Goal: Task Accomplishment & Management: Manage account settings

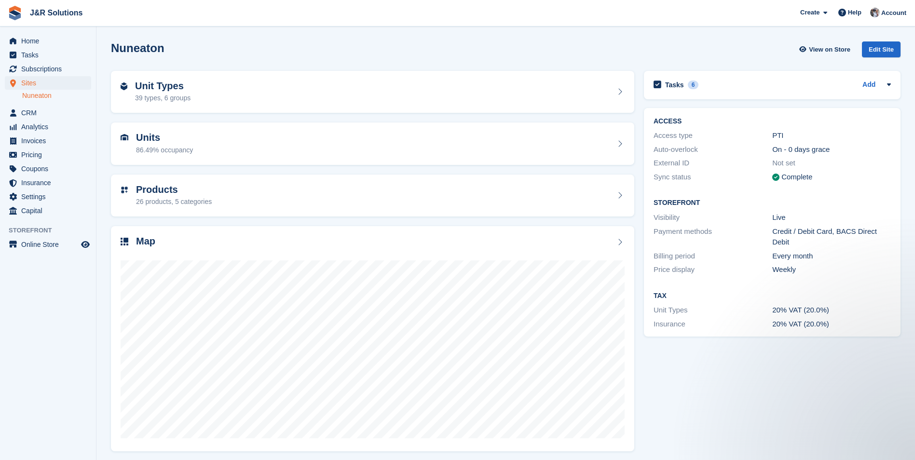
click at [30, 95] on link "Nuneaton" at bounding box center [56, 95] width 69 height 9
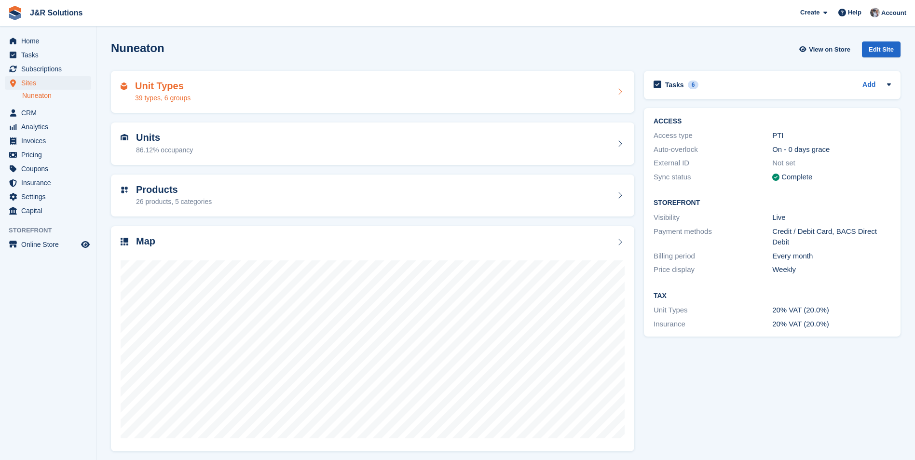
click at [164, 94] on div "39 types, 6 groups" at bounding box center [162, 98] width 55 height 10
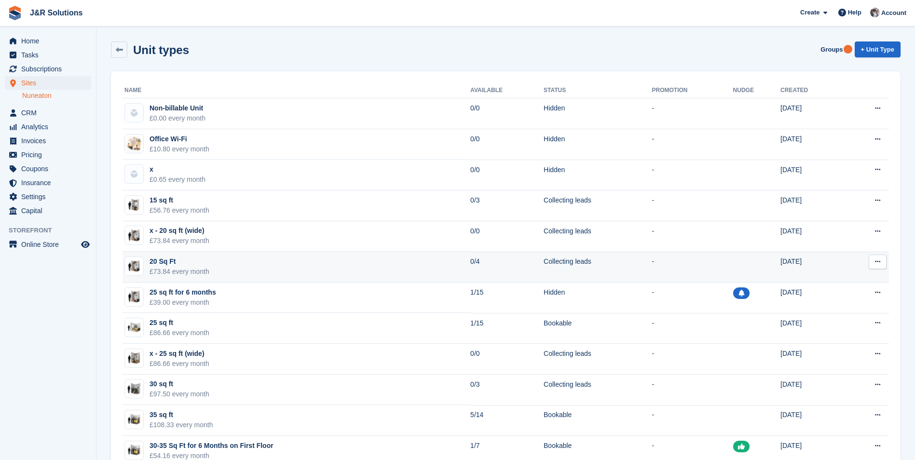
click at [163, 264] on div "20 Sq Ft" at bounding box center [179, 262] width 60 height 10
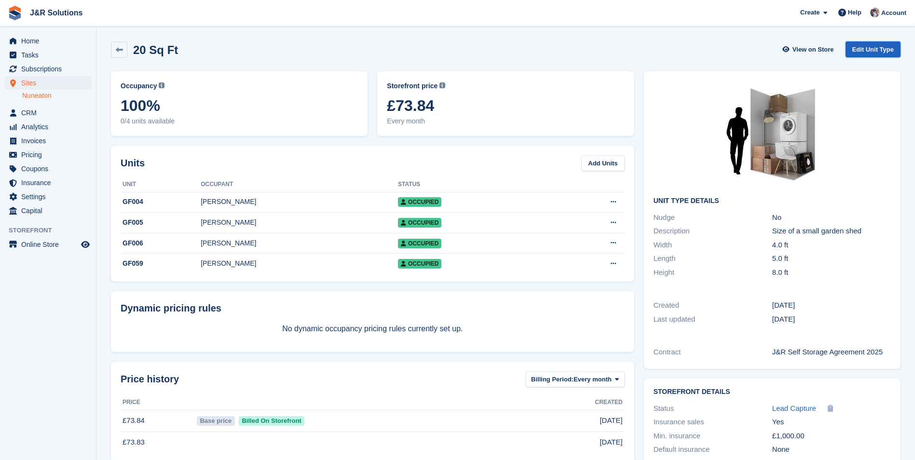
click at [891, 48] on link "Edit Unit Type" at bounding box center [872, 49] width 55 height 16
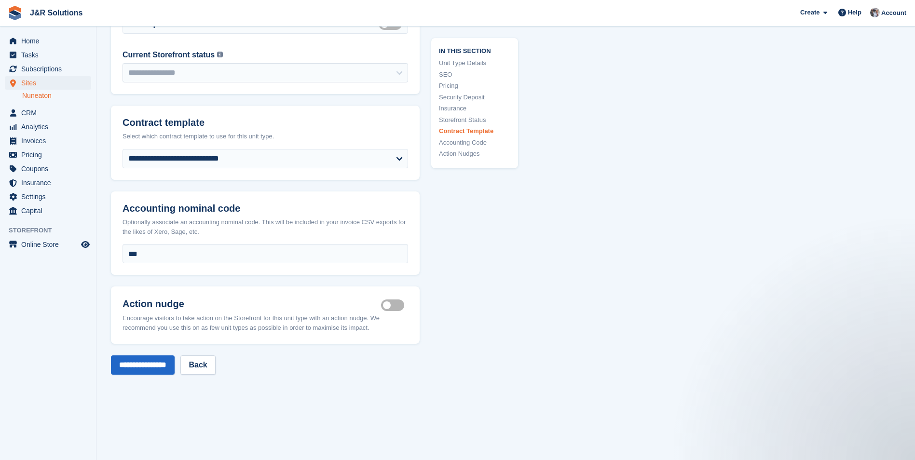
scroll to position [1688, 0]
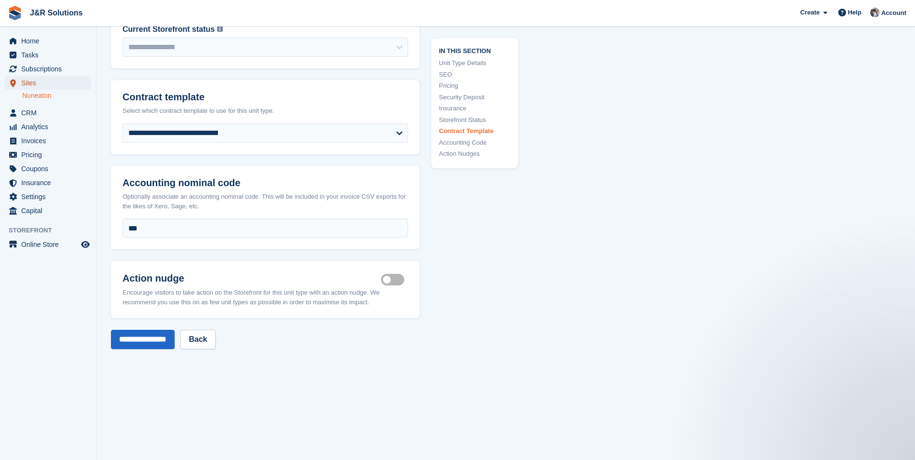
click at [26, 85] on span "Sites" at bounding box center [50, 83] width 58 height 14
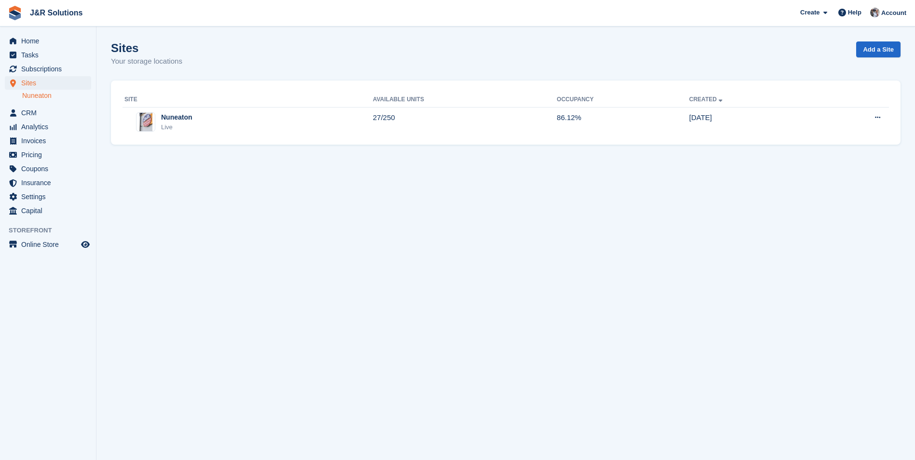
click at [40, 96] on link "Nuneaton" at bounding box center [56, 95] width 69 height 9
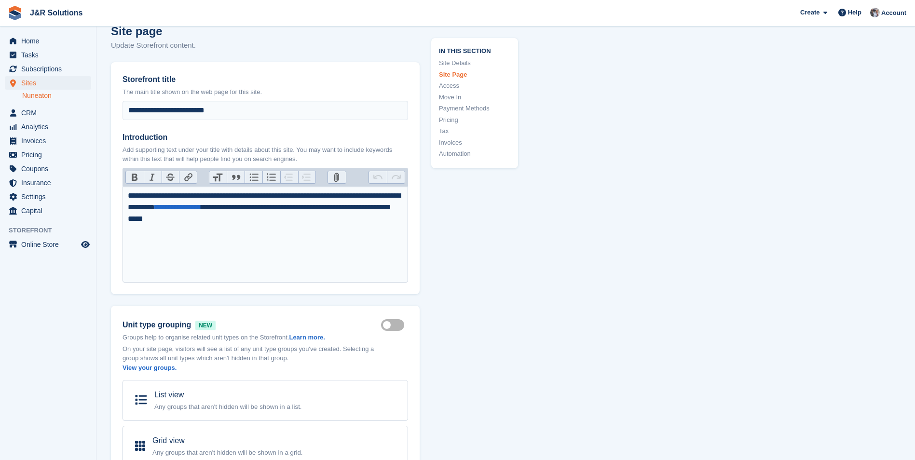
scroll to position [434, 0]
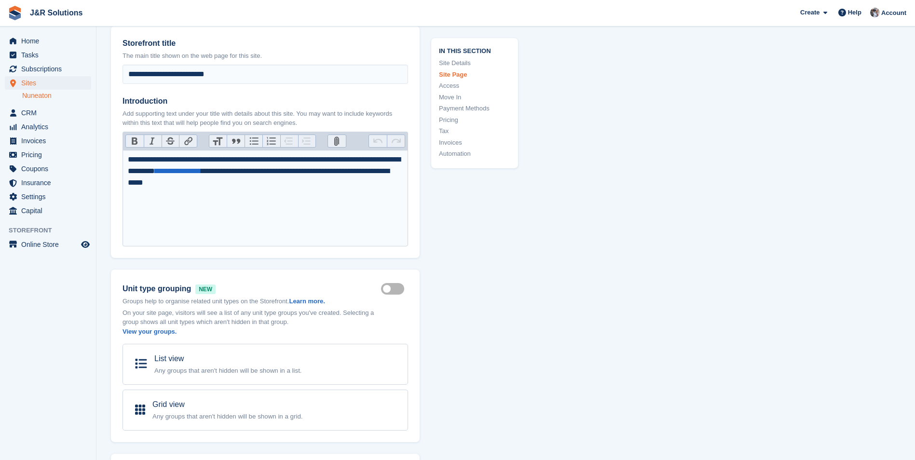
click at [450, 87] on link "Access" at bounding box center [474, 86] width 71 height 10
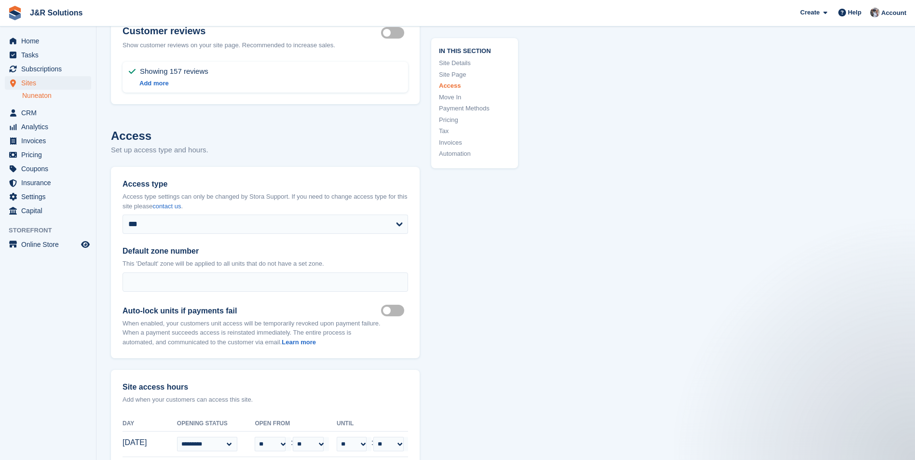
scroll to position [2228, 0]
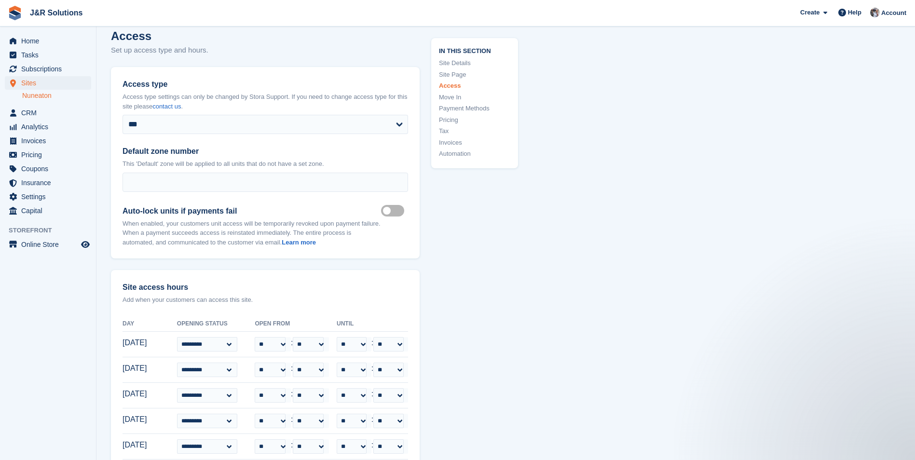
click at [386, 211] on label "Auto lock on" at bounding box center [394, 210] width 27 height 1
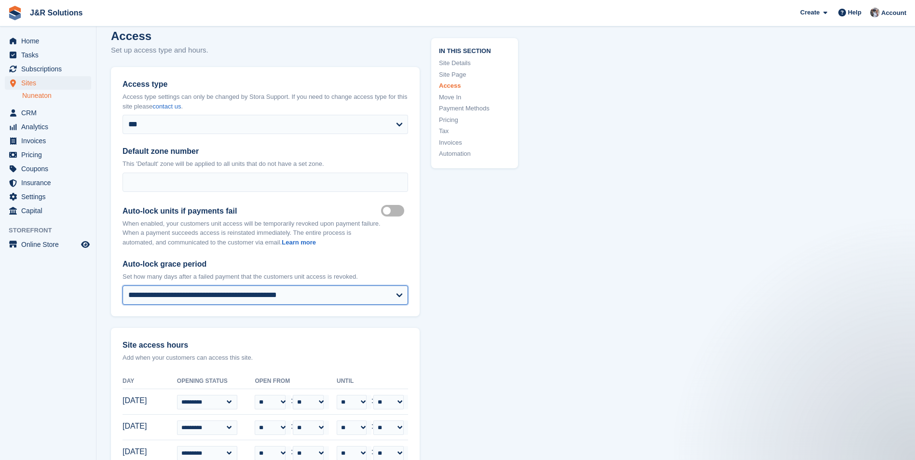
click at [374, 292] on select "**********" at bounding box center [264, 294] width 285 height 19
click at [519, 247] on div "Show site on Storefront Is public Site name For example the city/town this site…" at bounding box center [505, 236] width 789 height 4769
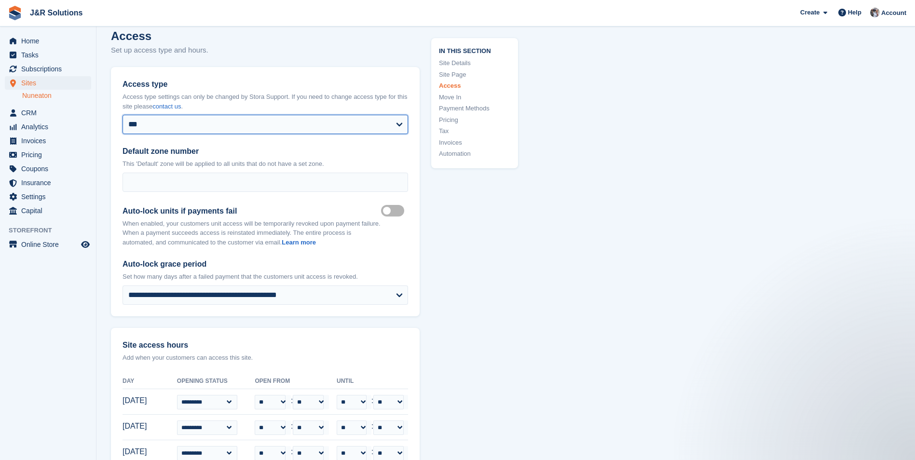
click at [398, 122] on select "**********" at bounding box center [264, 124] width 285 height 19
click at [551, 201] on div "Show site on Storefront Is public Site name For example the city/town this site…" at bounding box center [505, 236] width 789 height 4769
click at [35, 95] on link "Nuneaton" at bounding box center [56, 95] width 69 height 9
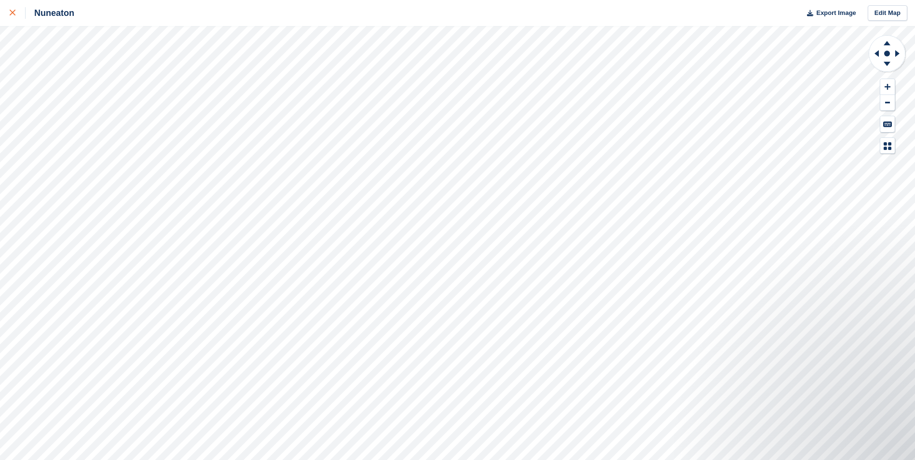
click at [12, 14] on icon at bounding box center [13, 13] width 6 height 6
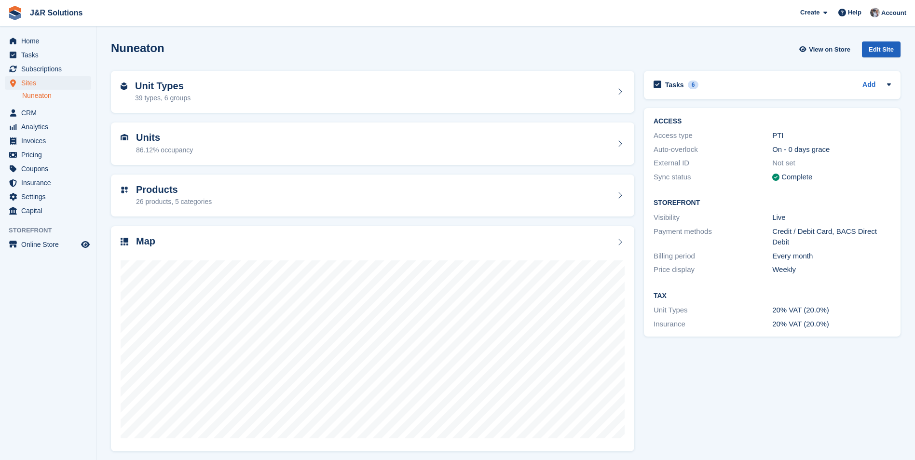
click at [888, 47] on div "Edit Site" at bounding box center [881, 49] width 39 height 16
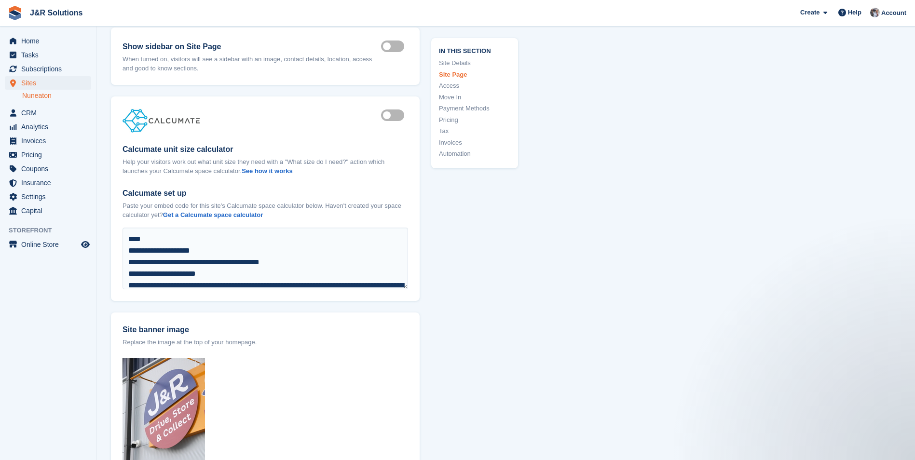
click at [450, 87] on link "Access" at bounding box center [474, 86] width 71 height 10
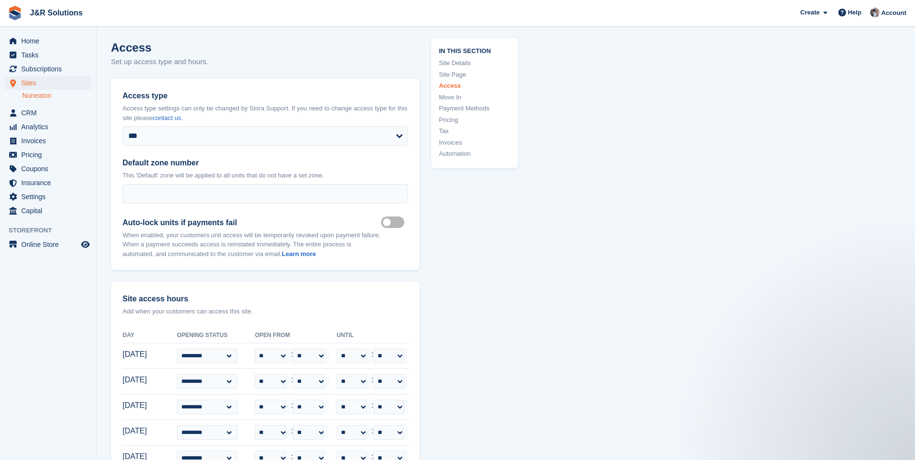
scroll to position [2228, 0]
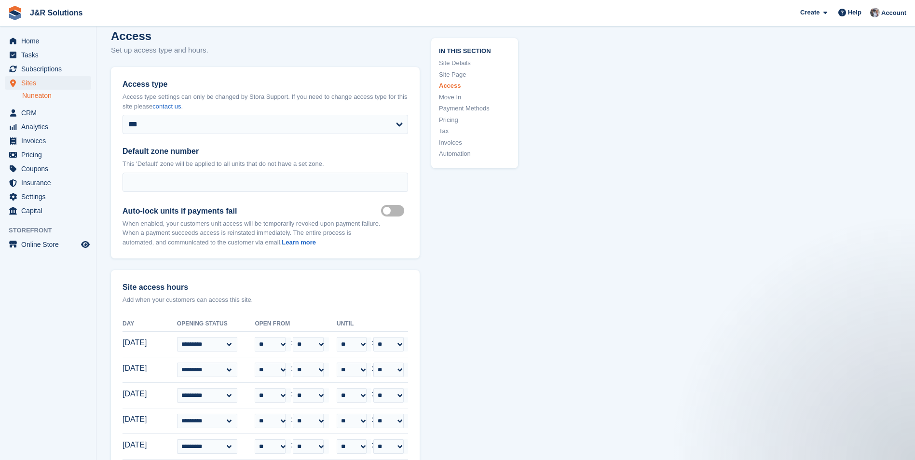
click at [383, 210] on label "Auto lock on" at bounding box center [394, 210] width 27 height 1
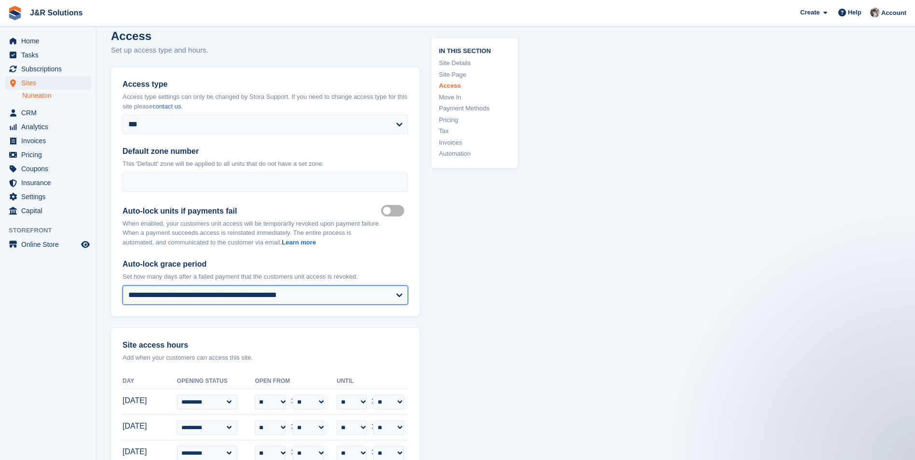
click at [302, 295] on select "**********" at bounding box center [264, 294] width 285 height 19
